Goal: Information Seeking & Learning: Understand process/instructions

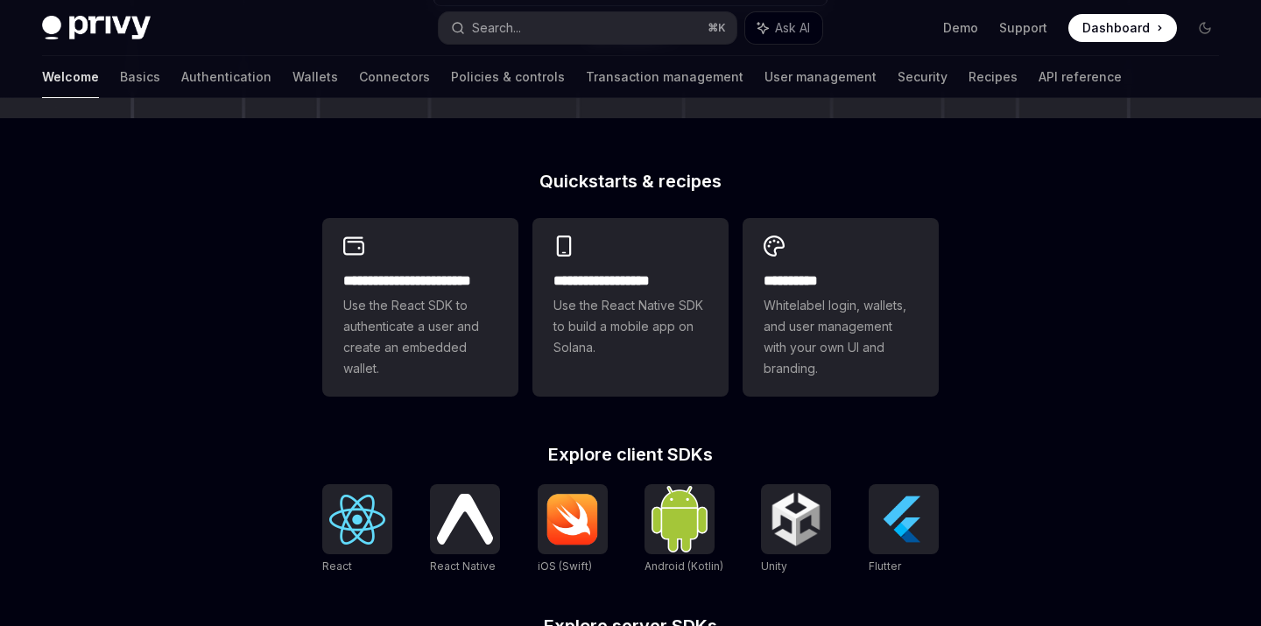
scroll to position [307, 0]
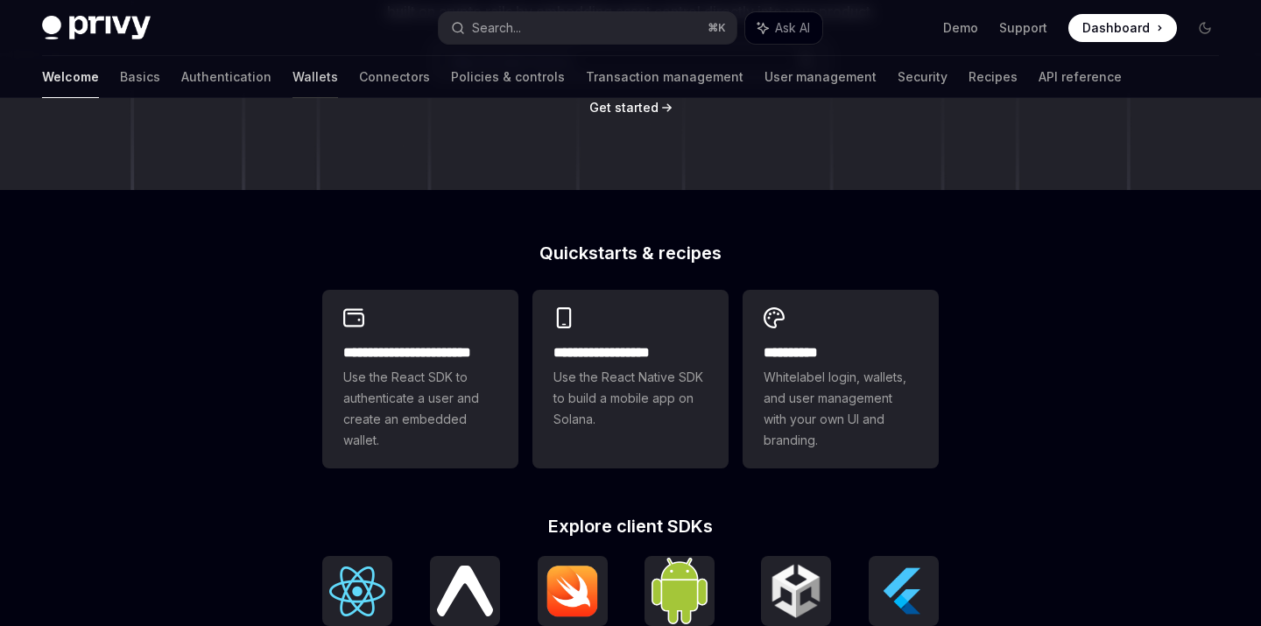
click at [293, 82] on link "Wallets" at bounding box center [316, 77] width 46 height 42
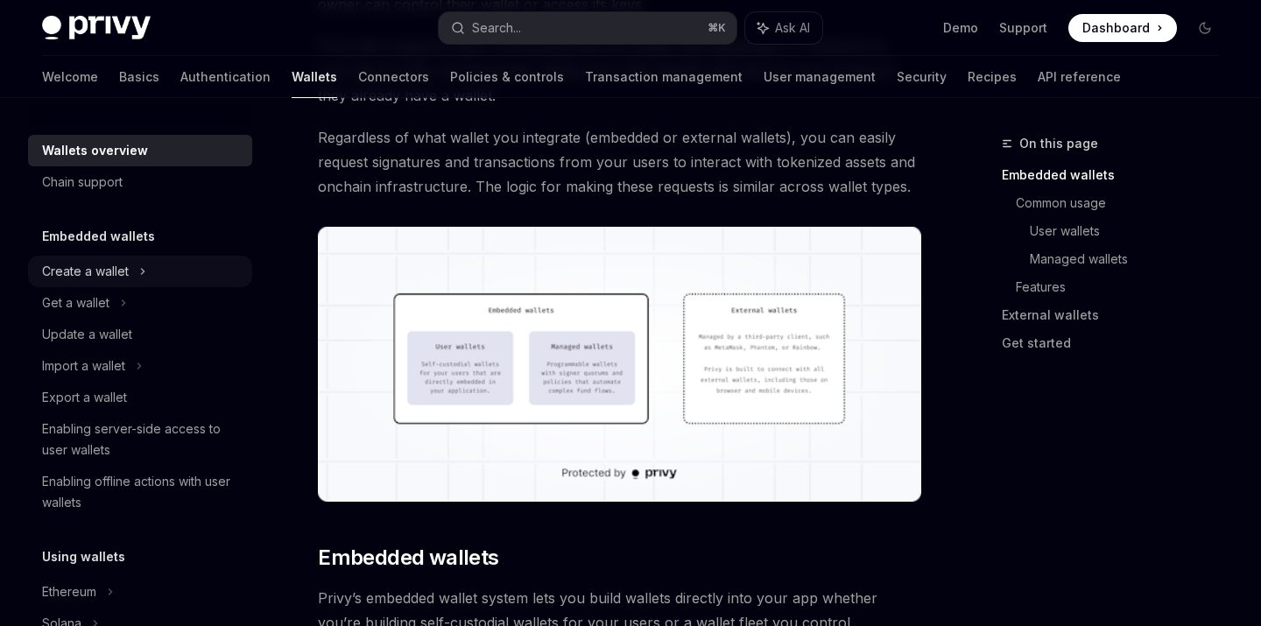
click at [122, 266] on div "Create a wallet" at bounding box center [85, 271] width 87 height 21
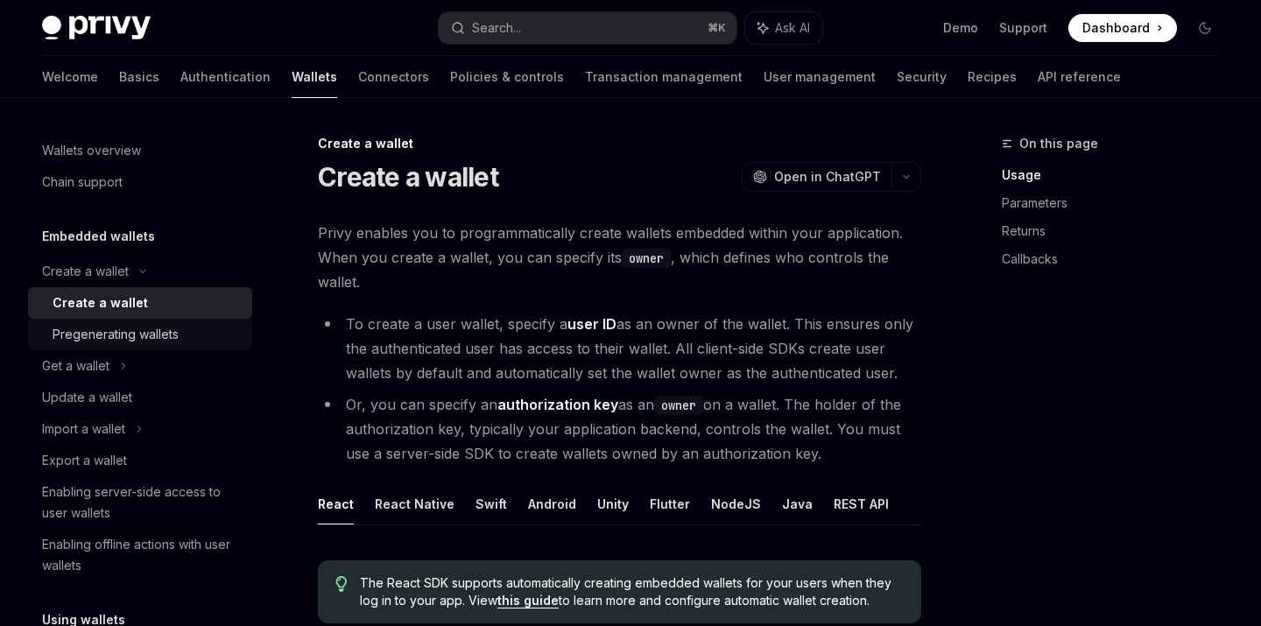
scroll to position [27, 0]
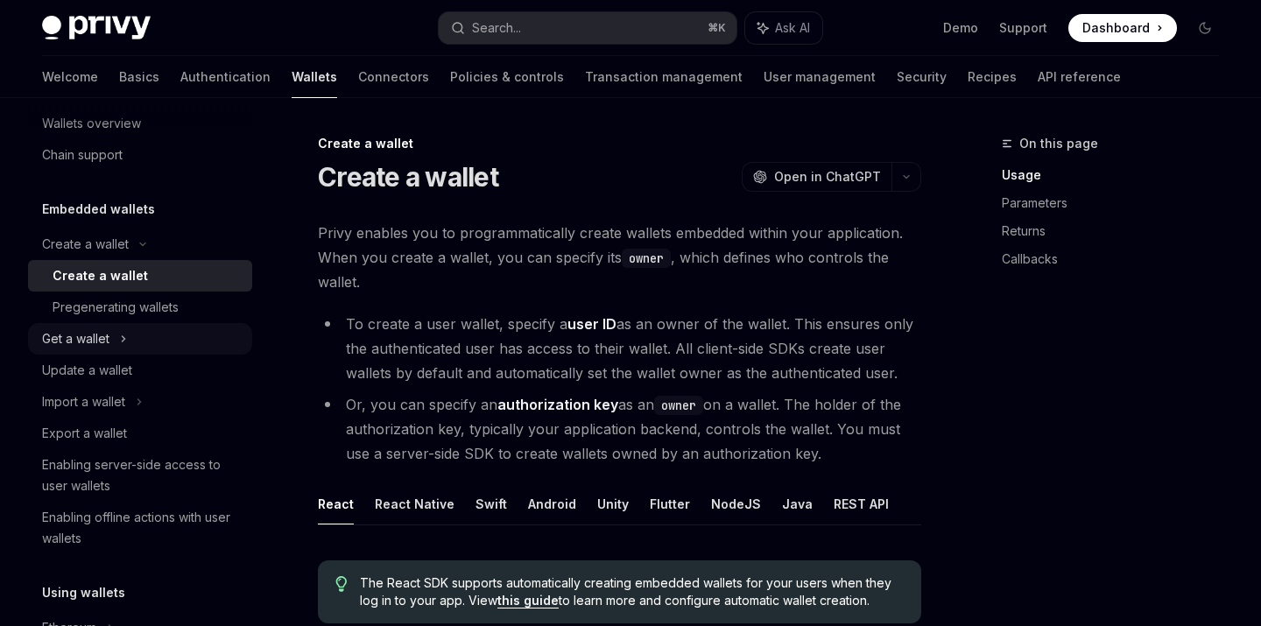
click at [121, 342] on icon at bounding box center [123, 338] width 7 height 21
type textarea "*"
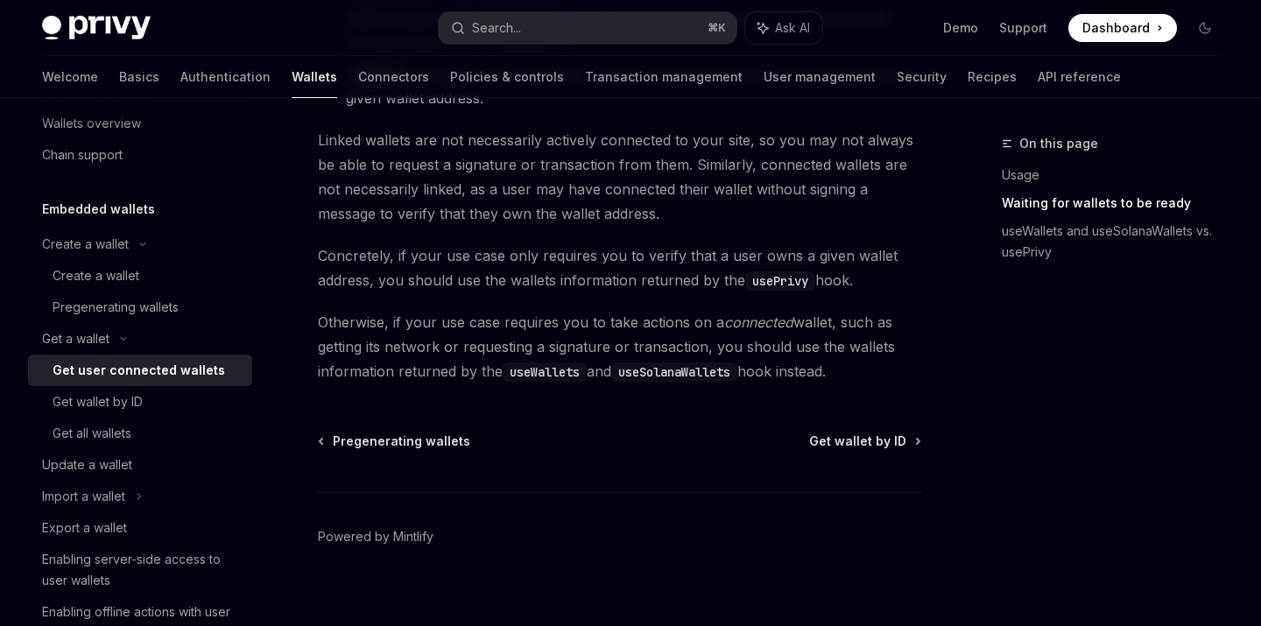
scroll to position [1765, 0]
